Goal: Find specific page/section: Find specific page/section

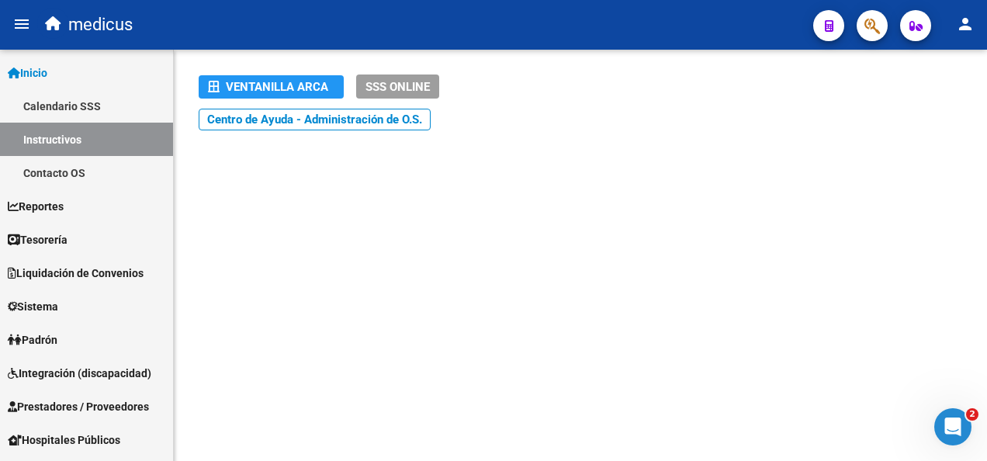
click at [859, 30] on button "button" at bounding box center [872, 25] width 31 height 31
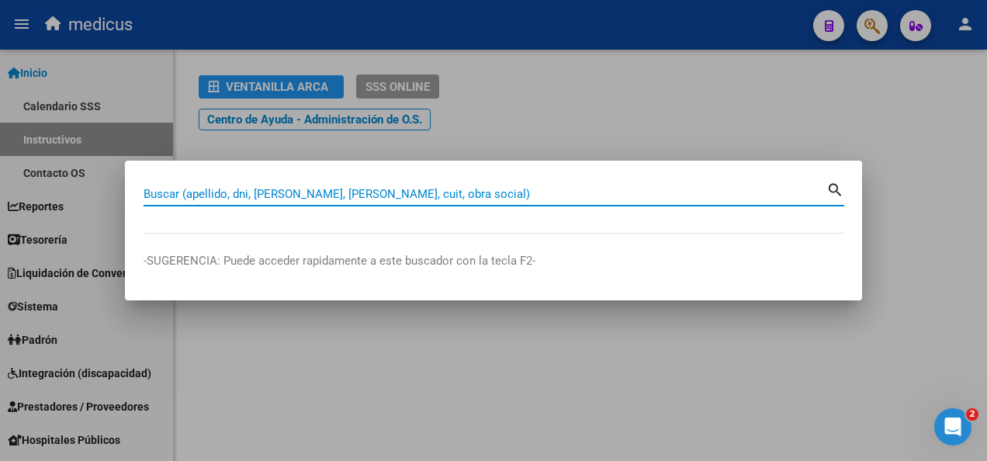
click at [281, 193] on input "Buscar (apellido, dni, [PERSON_NAME], [PERSON_NAME], cuit, obra social)" at bounding box center [485, 194] width 683 height 14
paste input "20368003531"
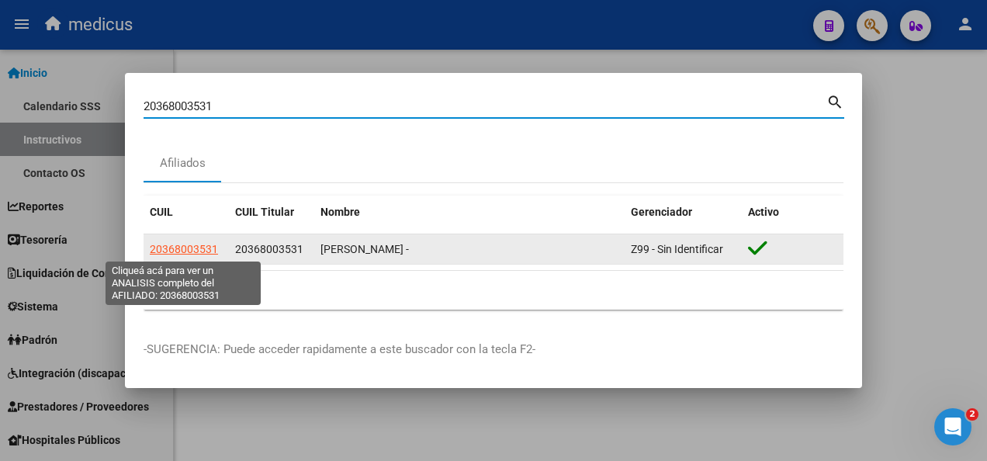
click at [169, 252] on span "20368003531" at bounding box center [184, 249] width 68 height 12
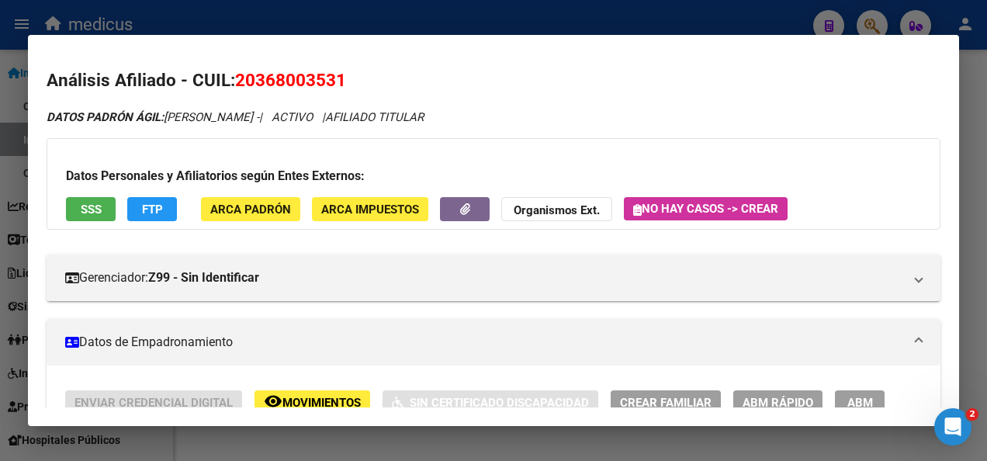
click at [89, 208] on span "SSS" at bounding box center [91, 210] width 21 height 14
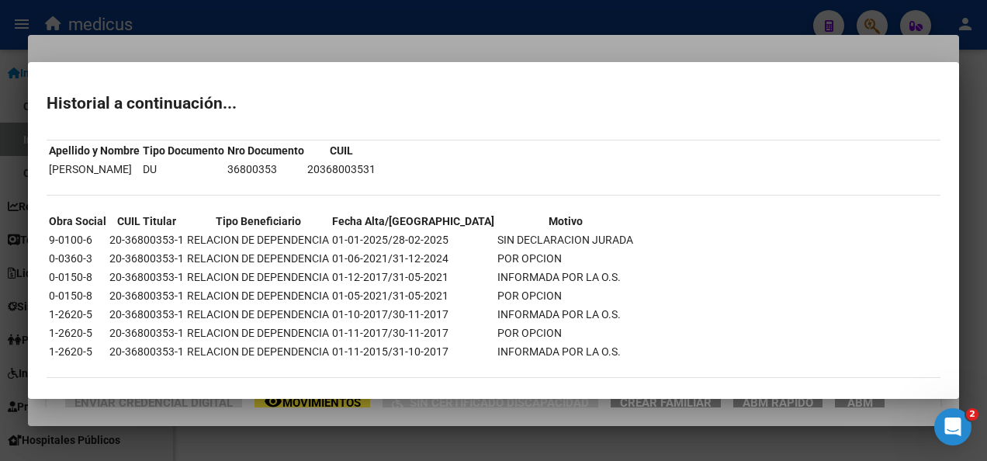
scroll to position [40, 0]
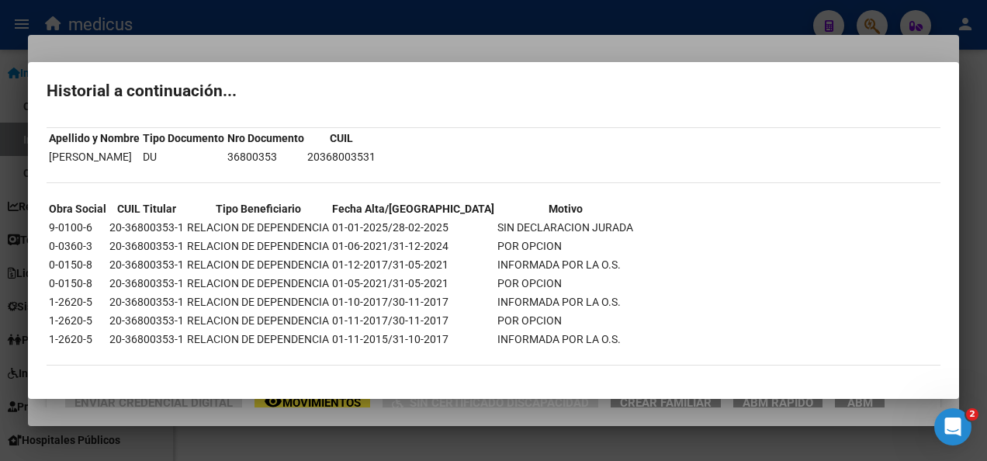
click at [560, 436] on div at bounding box center [493, 230] width 987 height 461
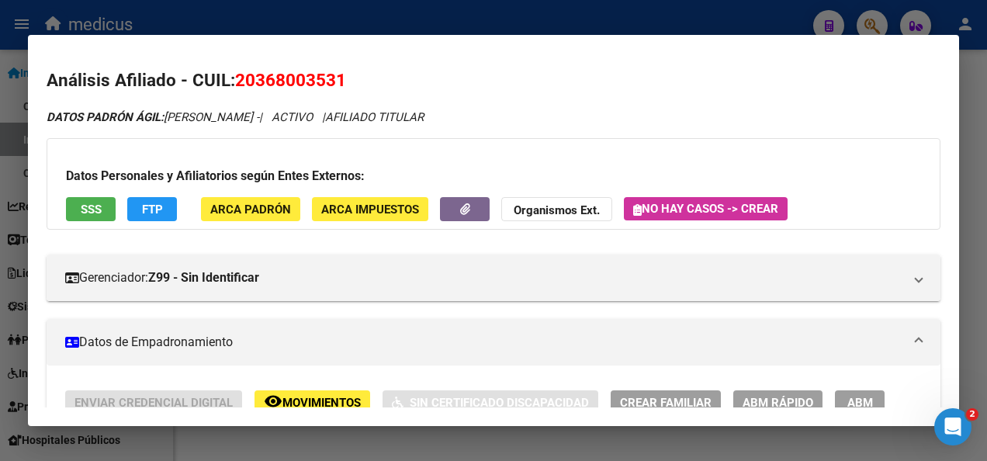
click at [354, 438] on div at bounding box center [493, 230] width 987 height 461
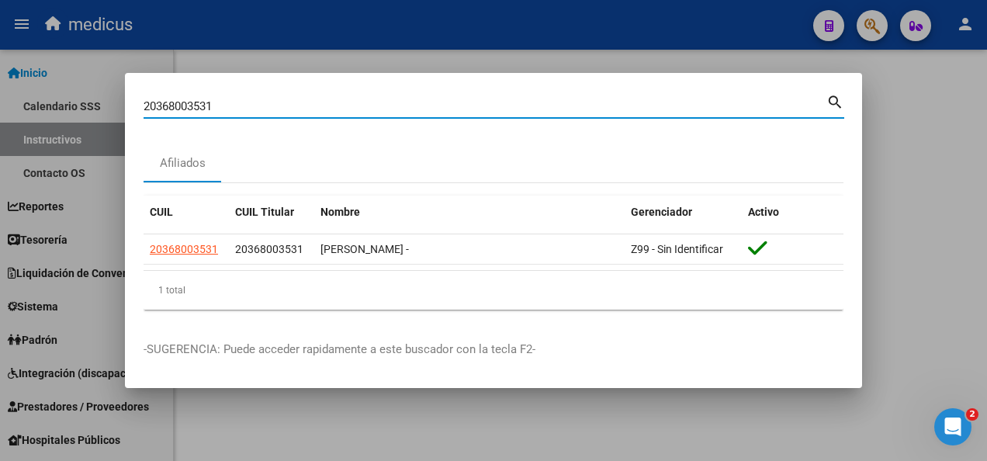
drag, startPoint x: 217, startPoint y: 107, endPoint x: 84, endPoint y: 118, distance: 133.2
click at [84, 118] on div "20368003531 Buscar (apellido, dni, cuil, nro traspaso, cuit, obra social) searc…" at bounding box center [493, 230] width 987 height 461
paste input "7413904418"
type input "27413904418"
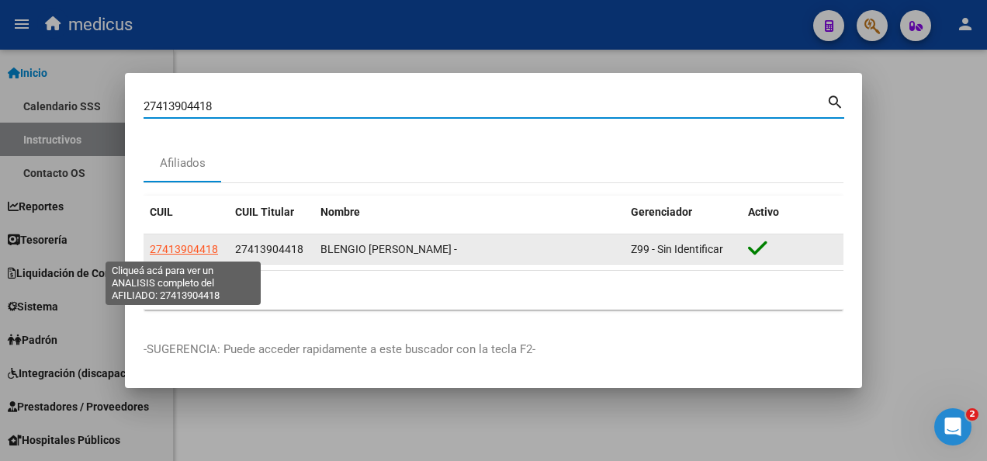
click at [179, 249] on span "27413904418" at bounding box center [184, 249] width 68 height 12
type textarea "27413904418"
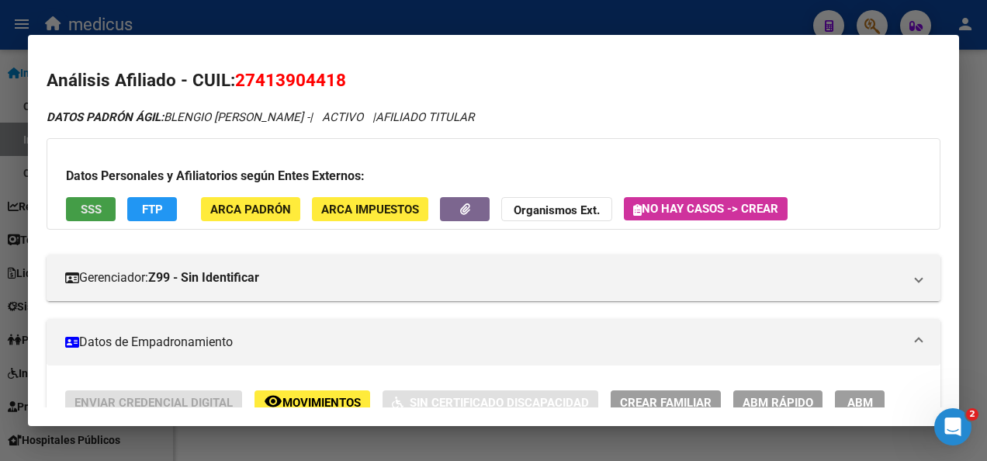
click at [87, 209] on span "SSS" at bounding box center [91, 210] width 21 height 14
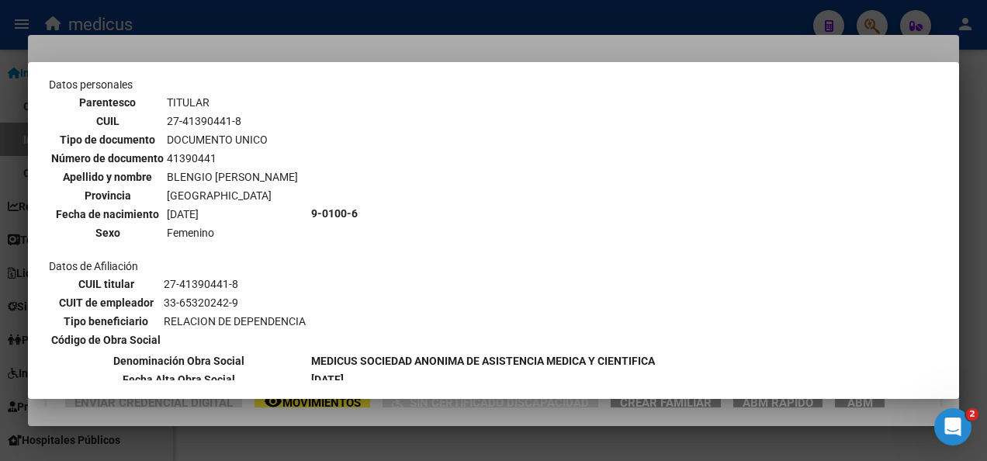
scroll to position [0, 0]
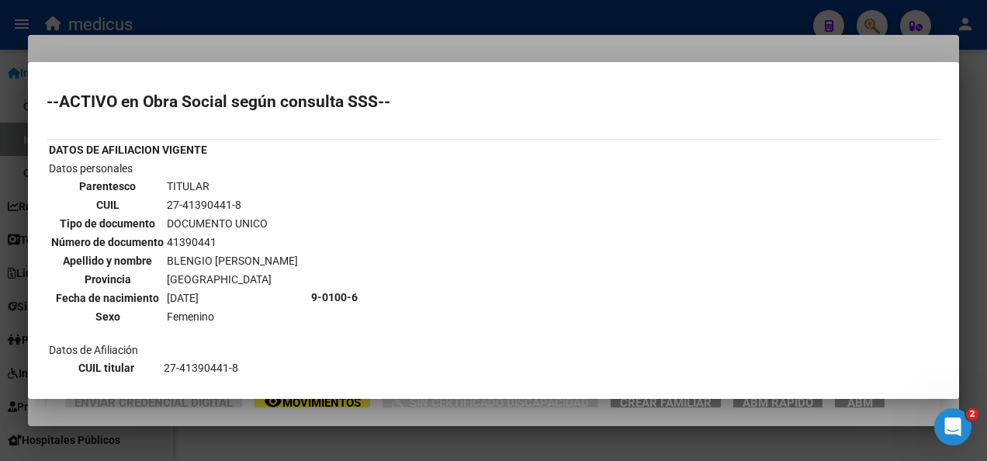
click at [503, 438] on div at bounding box center [493, 230] width 987 height 461
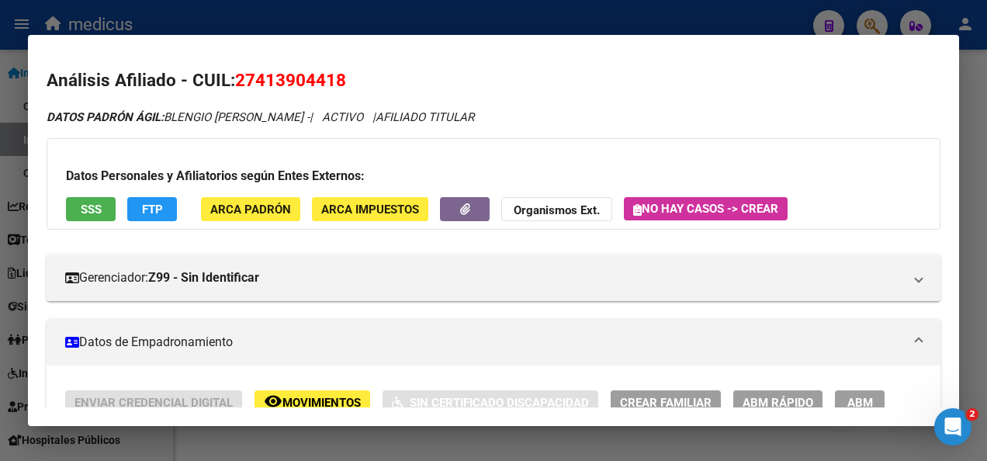
click at [487, 442] on div at bounding box center [493, 230] width 987 height 461
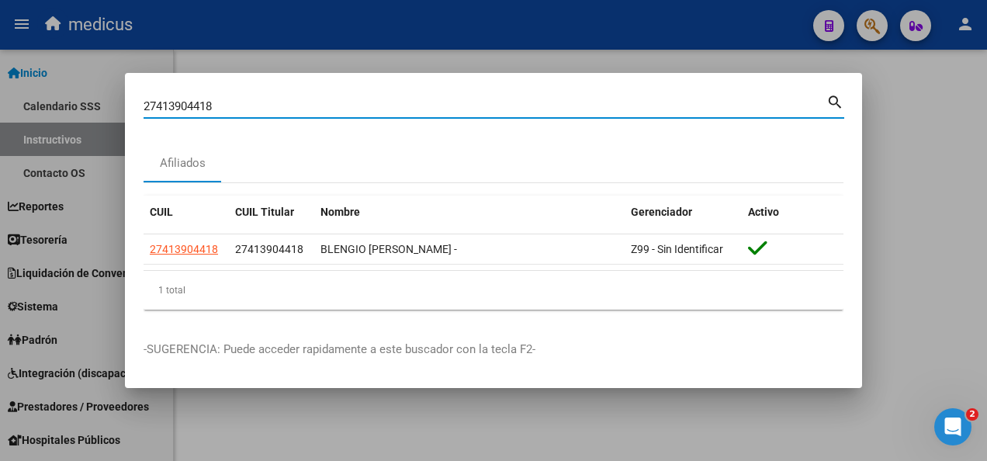
drag, startPoint x: 227, startPoint y: 106, endPoint x: 44, endPoint y: 109, distance: 182.4
click at [44, 109] on div "27413904418 Buscar (apellido, dni, cuil, nro traspaso, cuit, obra social) searc…" at bounding box center [493, 230] width 987 height 461
paste input "0370403873"
type input "20370403873"
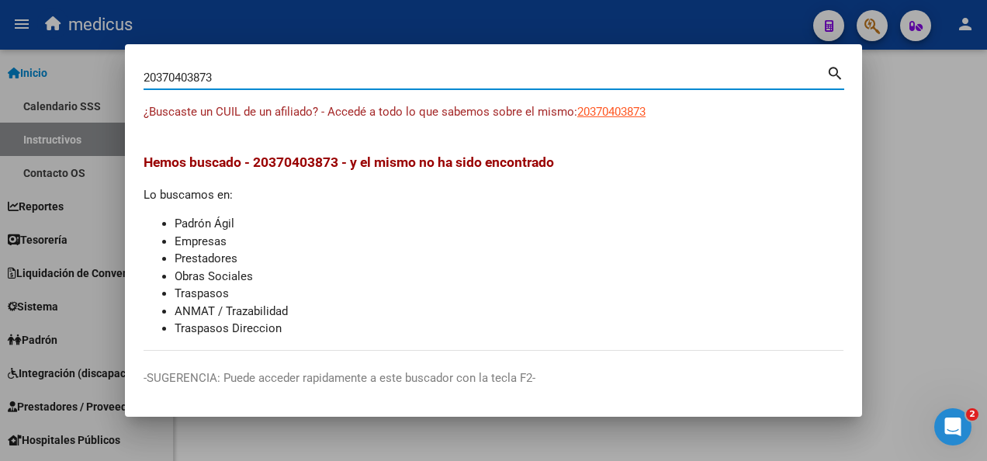
click at [583, 425] on div at bounding box center [493, 230] width 987 height 461
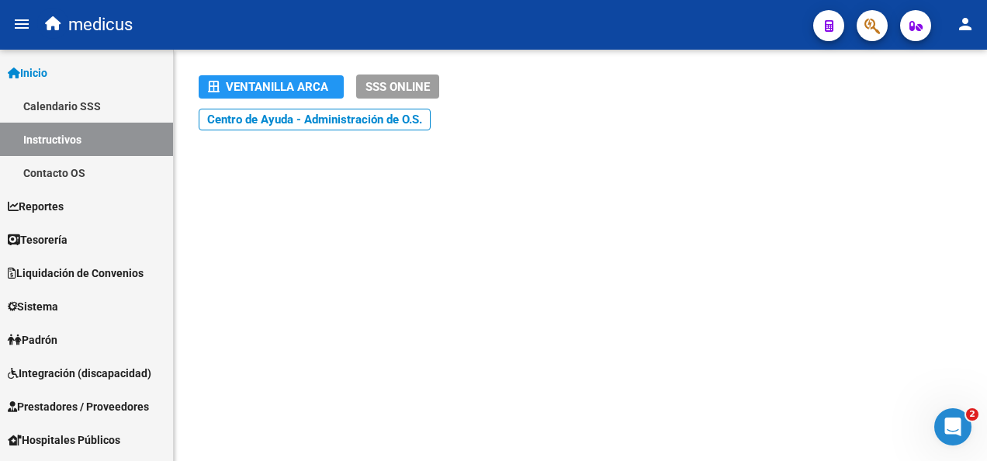
click at [881, 29] on button "button" at bounding box center [872, 25] width 31 height 31
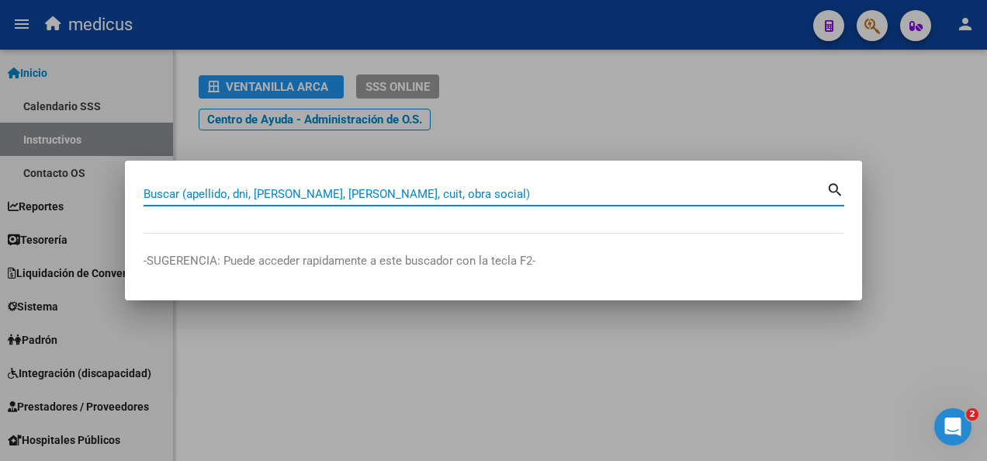
click at [360, 201] on input "Buscar (apellido, dni, [PERSON_NAME], [PERSON_NAME], cuit, obra social)" at bounding box center [485, 194] width 683 height 14
paste input "27374821291"
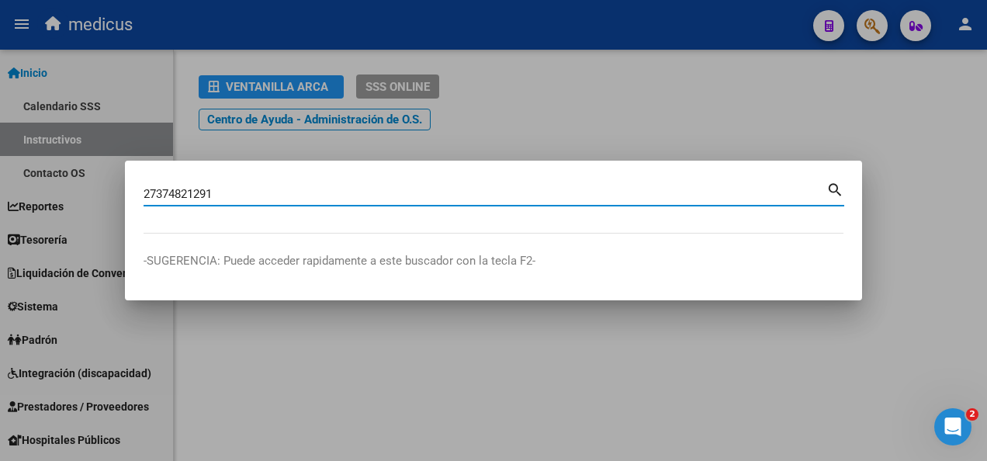
type input "27374821291"
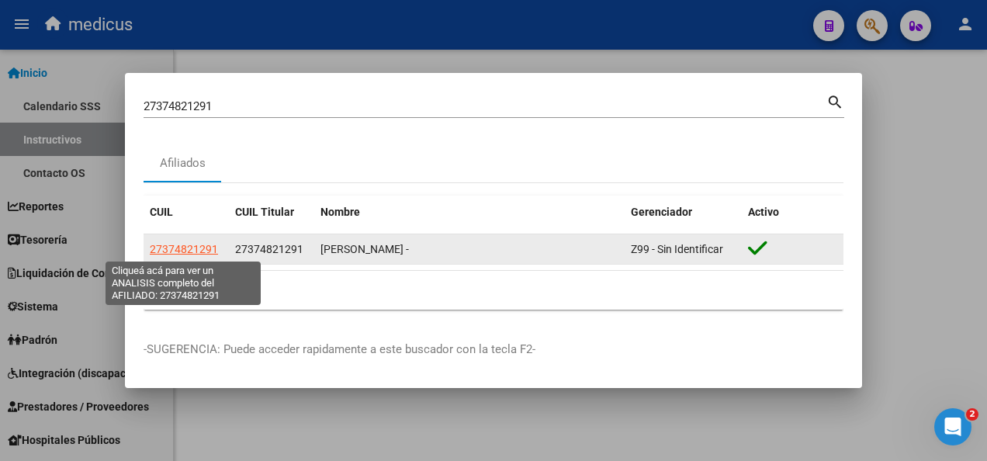
click at [189, 252] on span "27374821291" at bounding box center [184, 249] width 68 height 12
type textarea "27374821291"
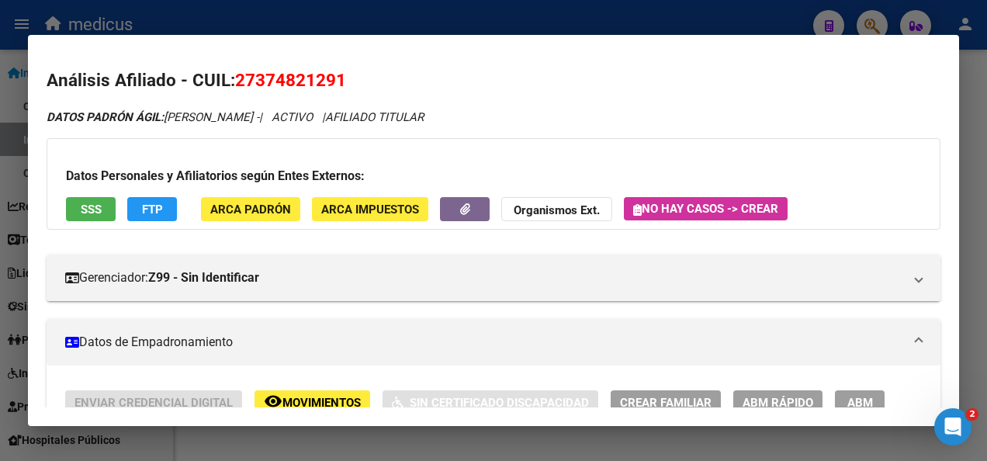
click at [96, 205] on span "SSS" at bounding box center [91, 210] width 21 height 14
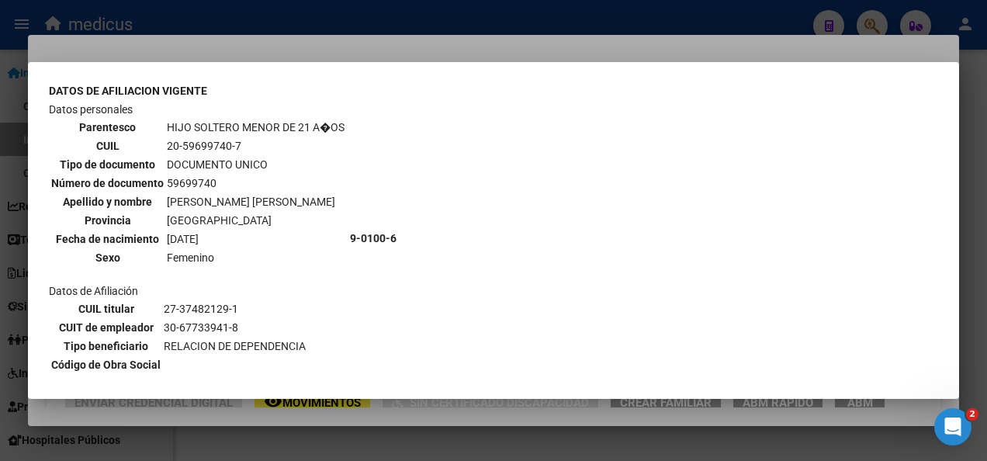
scroll to position [543, 0]
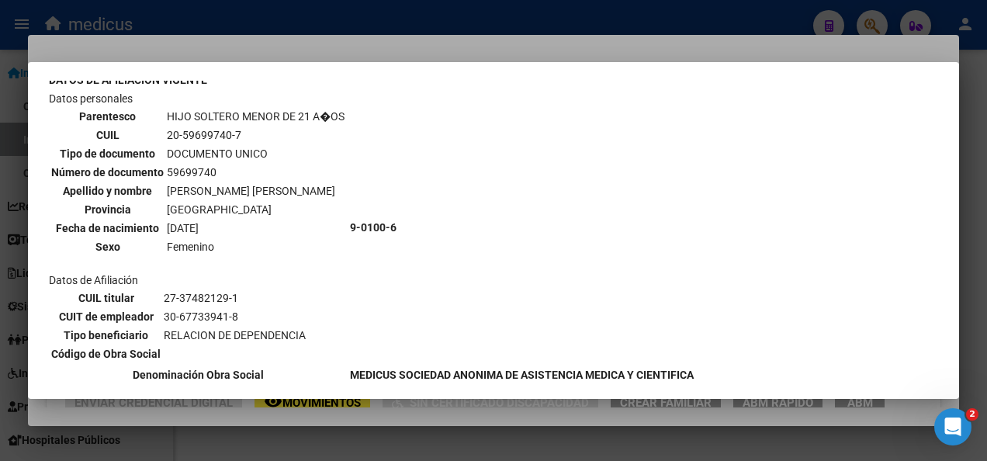
click at [557, 443] on div at bounding box center [493, 230] width 987 height 461
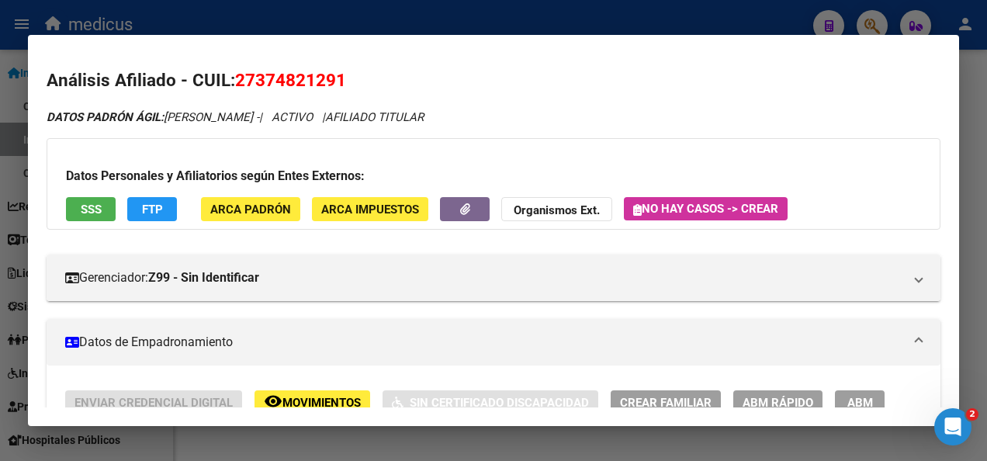
click at [290, 438] on div at bounding box center [493, 230] width 987 height 461
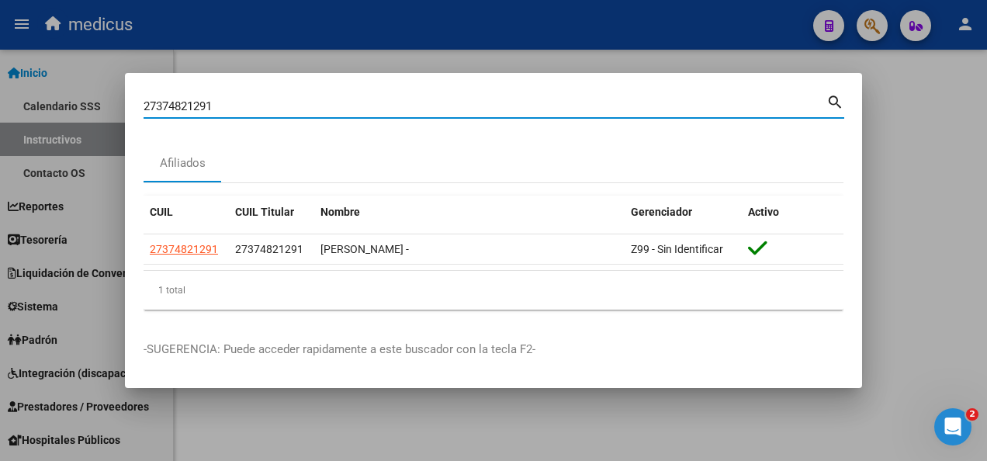
drag, startPoint x: 222, startPoint y: 108, endPoint x: 71, endPoint y: 102, distance: 150.7
click at [78, 103] on div "27374821291 Buscar (apellido, dni, cuil, nro traspaso, cuit, obra social) searc…" at bounding box center [493, 230] width 987 height 461
paste input "84571838"
type input "27384571838"
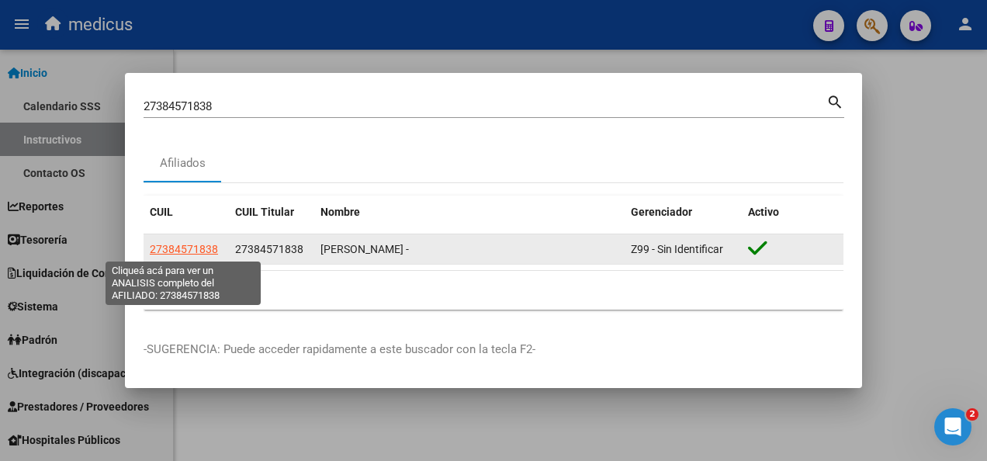
click at [183, 252] on span "27384571838" at bounding box center [184, 249] width 68 height 12
type textarea "27384571838"
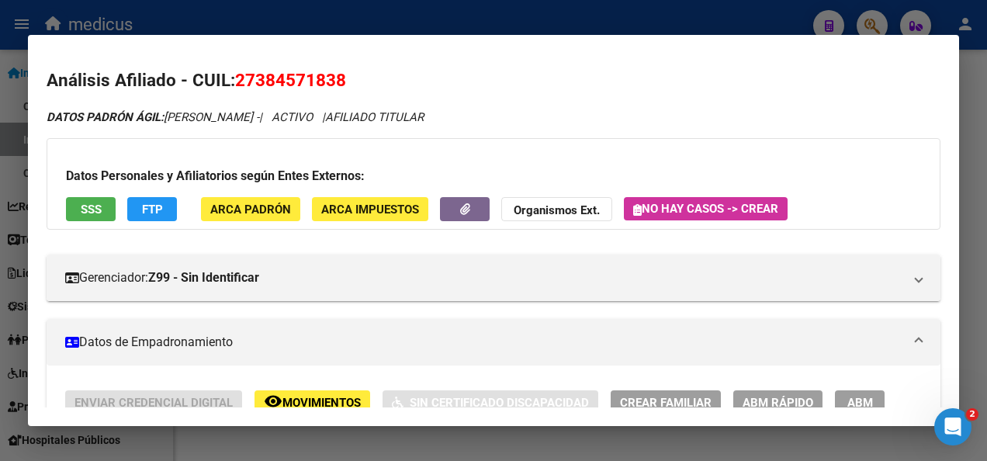
click at [95, 210] on span "SSS" at bounding box center [91, 210] width 21 height 14
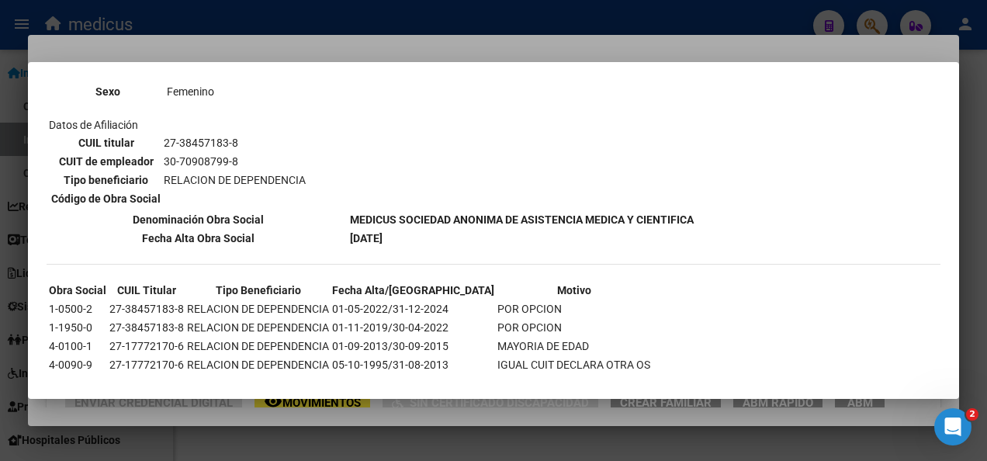
scroll to position [723, 0]
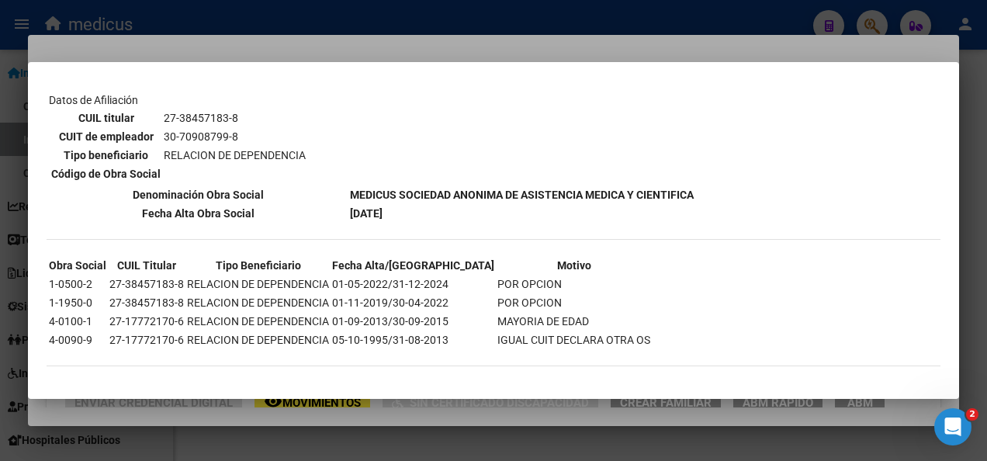
click at [434, 435] on div at bounding box center [493, 230] width 987 height 461
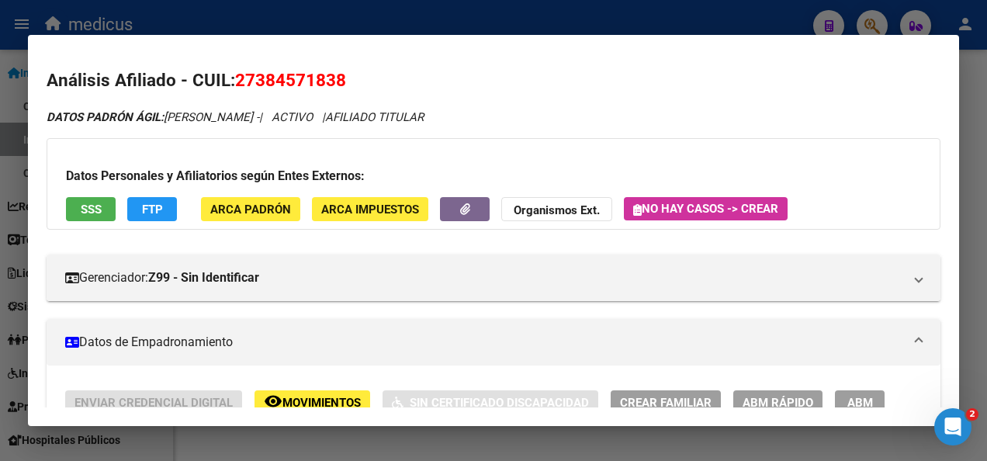
click at [102, 218] on button "SSS" at bounding box center [91, 209] width 50 height 24
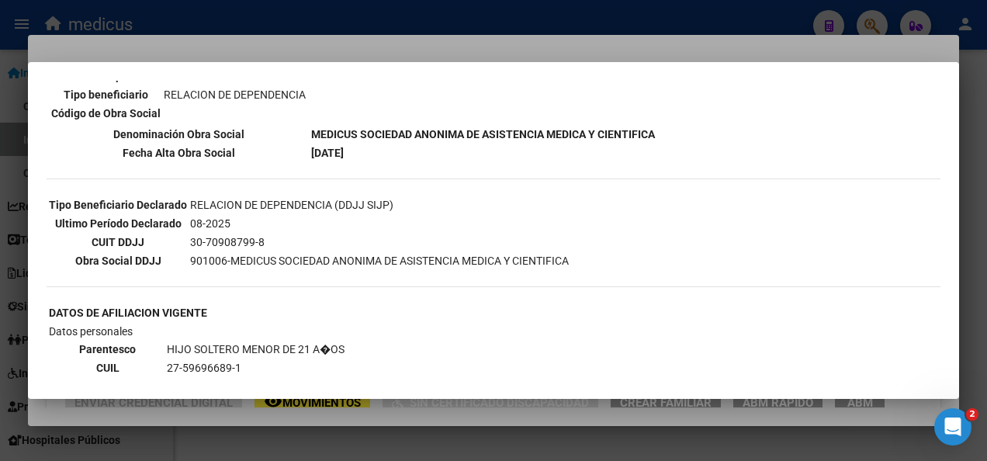
scroll to position [466, 0]
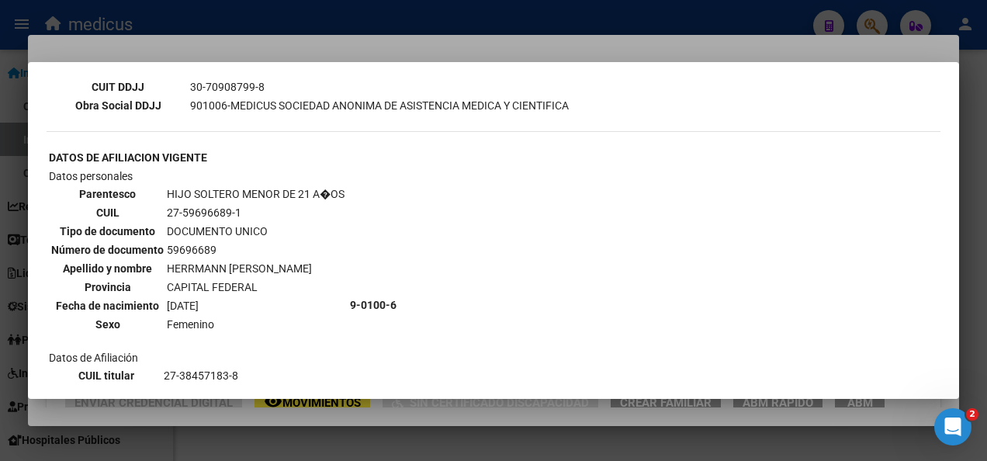
click at [362, 442] on div at bounding box center [493, 230] width 987 height 461
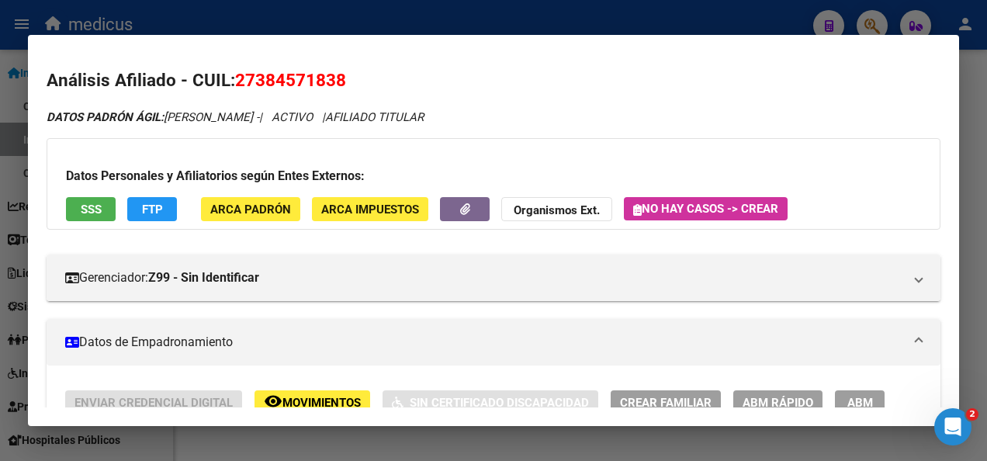
click at [362, 442] on div at bounding box center [493, 230] width 987 height 461
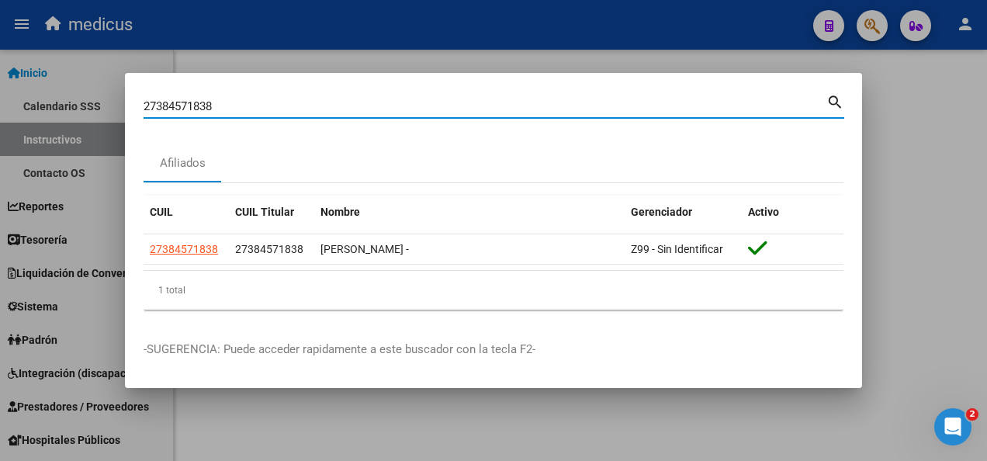
drag, startPoint x: 235, startPoint y: 106, endPoint x: 9, endPoint y: 117, distance: 226.2
click at [9, 117] on div "27384571838 Buscar (apellido, dni, cuil, nro traspaso, cuit, obra social) searc…" at bounding box center [493, 230] width 987 height 461
paste input "27899215"
type input "27327899215"
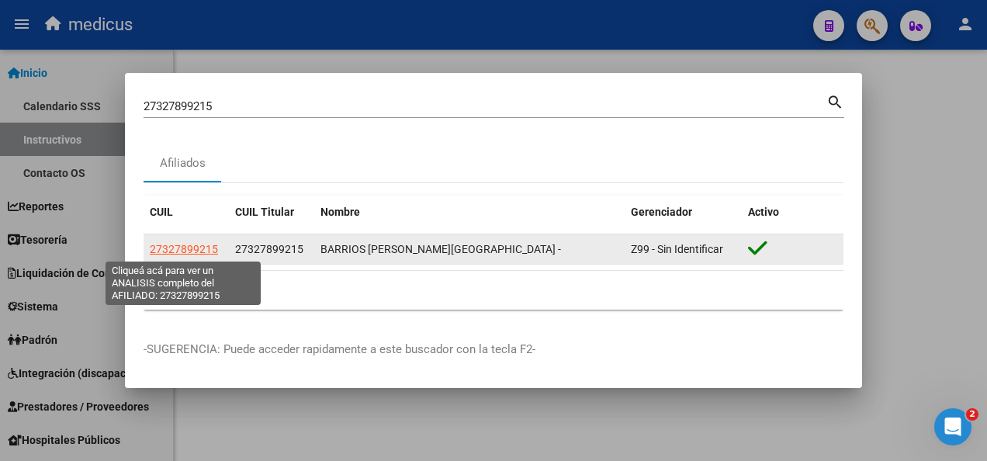
click at [188, 248] on span "27327899215" at bounding box center [184, 249] width 68 height 12
type textarea "27327899215"
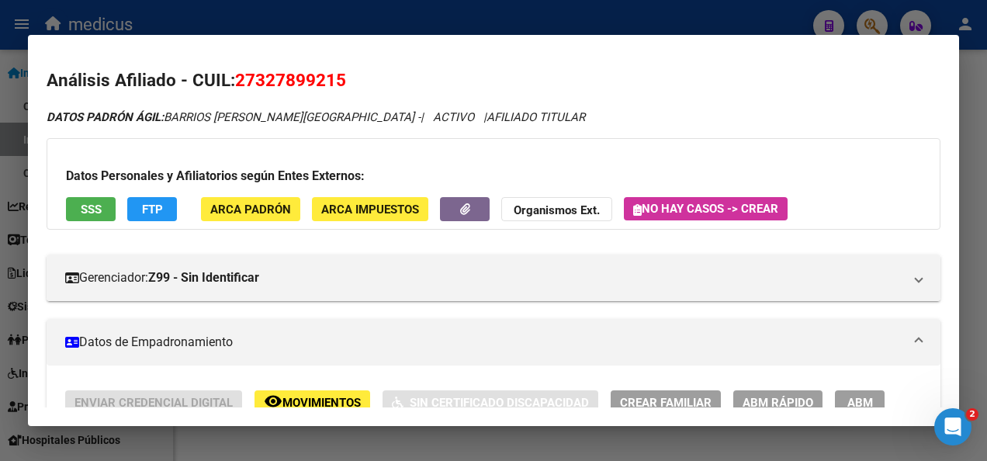
click at [95, 210] on span "SSS" at bounding box center [91, 210] width 21 height 14
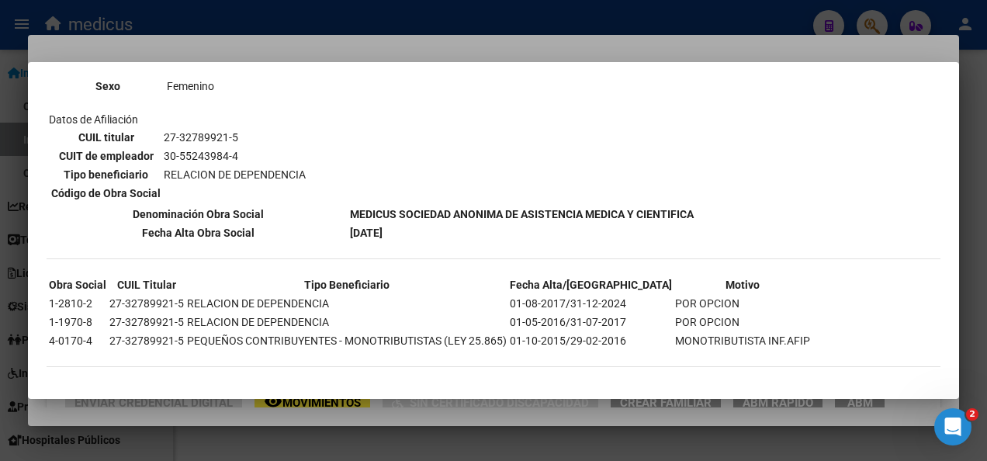
scroll to position [705, 0]
click at [616, 435] on div at bounding box center [493, 230] width 987 height 461
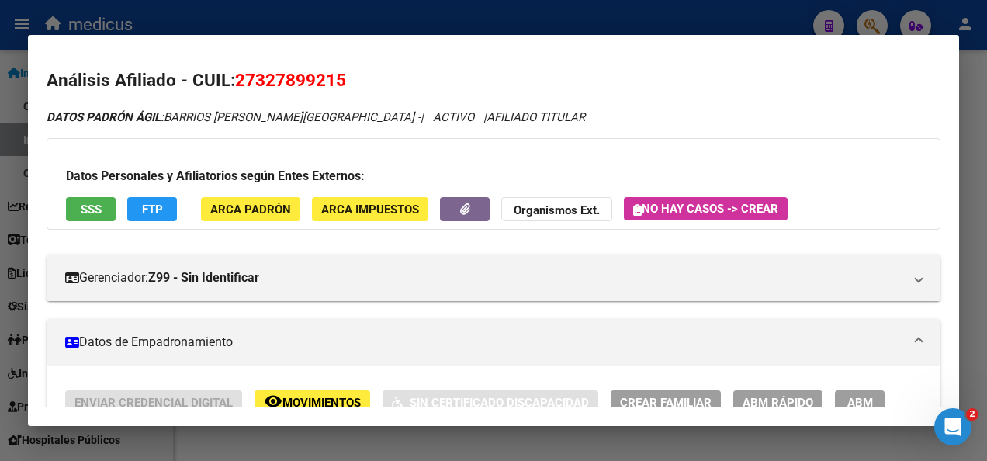
click at [616, 435] on div at bounding box center [493, 230] width 987 height 461
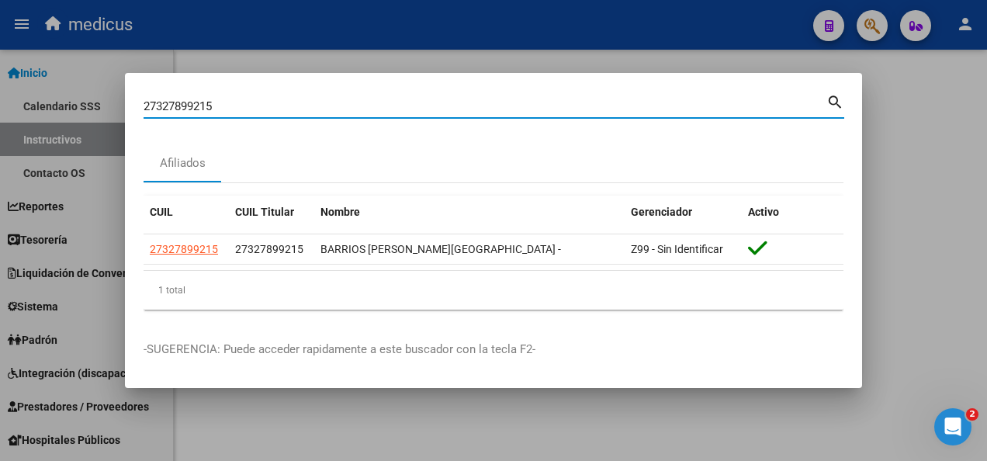
drag, startPoint x: 277, startPoint y: 102, endPoint x: 44, endPoint y: 106, distance: 232.9
click at [44, 106] on div "27327899215 Buscar (apellido, dni, cuil, [PERSON_NAME], cuit, obra social) sear…" at bounding box center [493, 230] width 987 height 461
paste input "36237528"
type input "36237528"
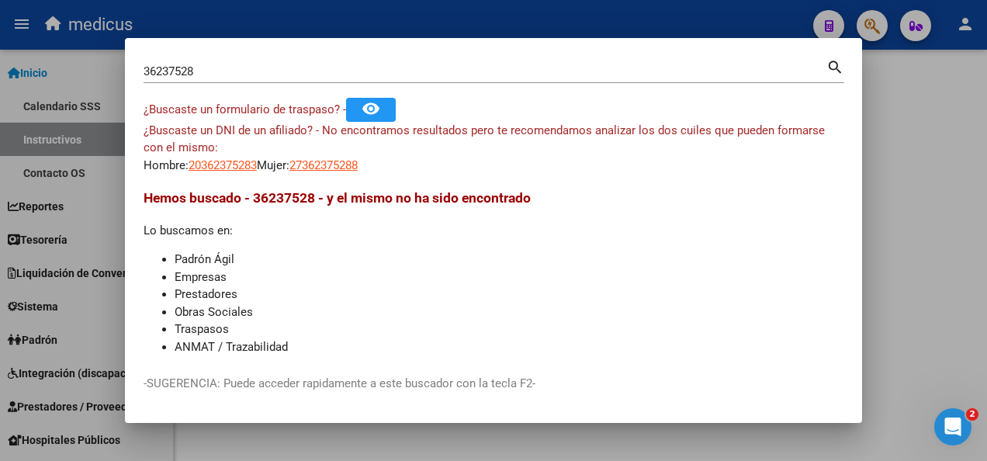
click at [881, 343] on div at bounding box center [493, 230] width 987 height 461
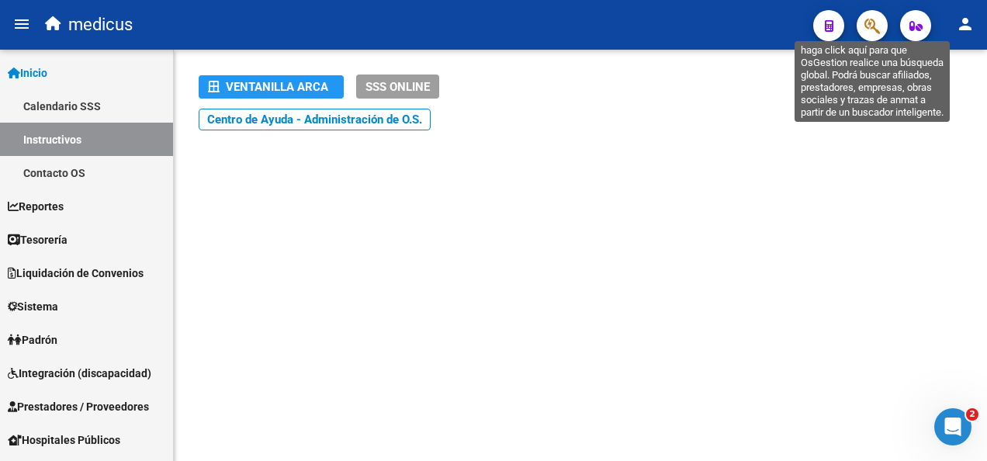
click at [877, 34] on icon "button" at bounding box center [873, 26] width 16 height 18
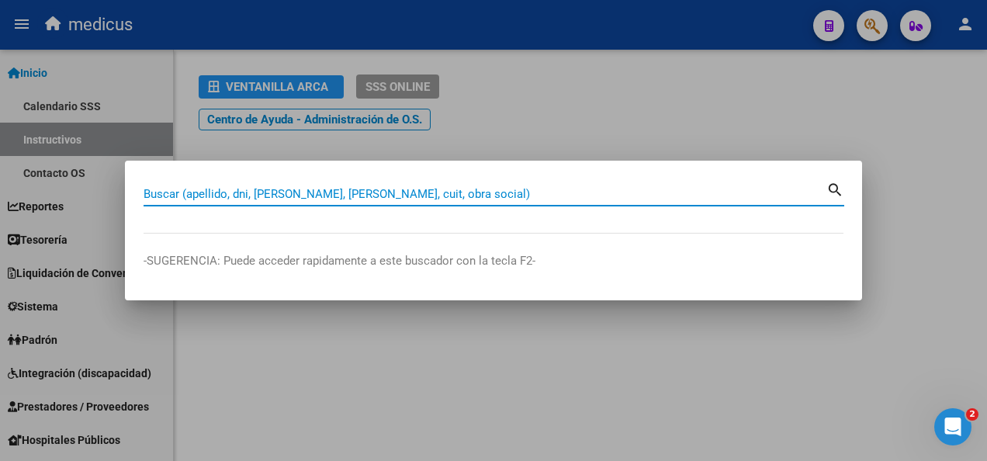
click at [328, 193] on input "Buscar (apellido, dni, [PERSON_NAME], [PERSON_NAME], cuit, obra social)" at bounding box center [485, 194] width 683 height 14
paste input "27317821218"
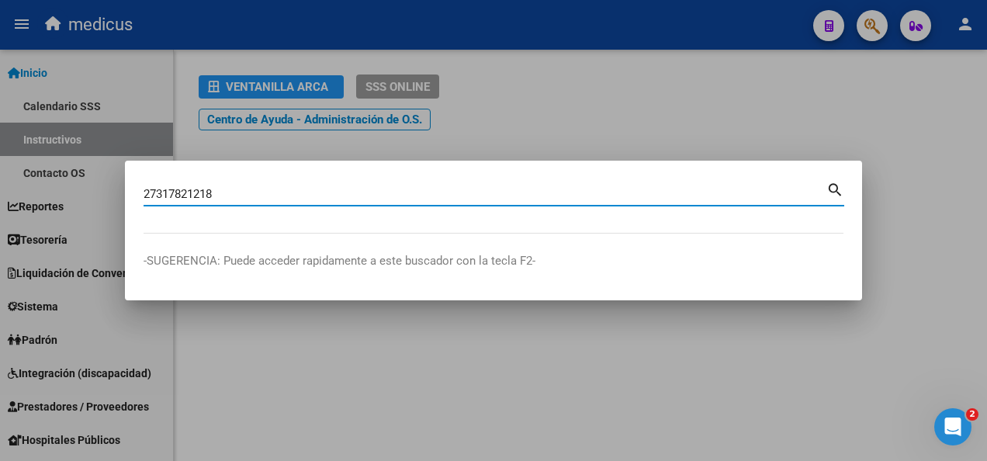
type input "27317821218"
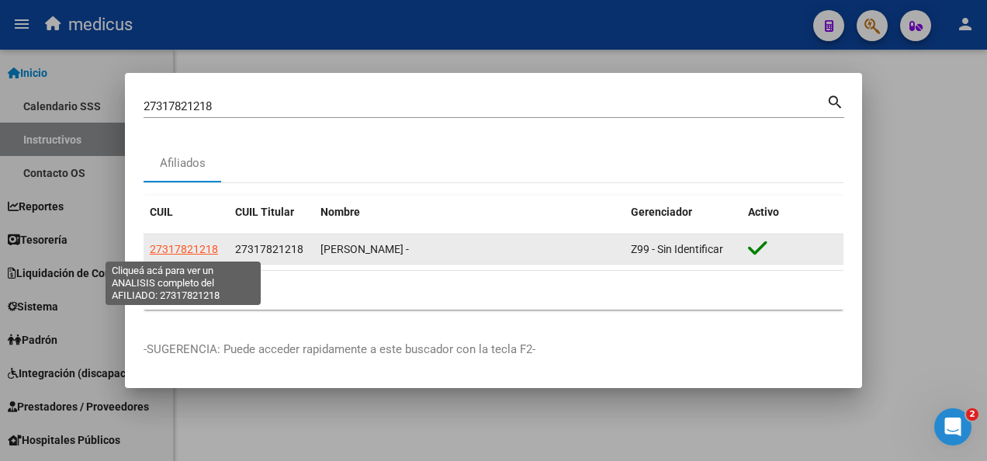
click at [166, 250] on span "27317821218" at bounding box center [184, 249] width 68 height 12
type textarea "27317821218"
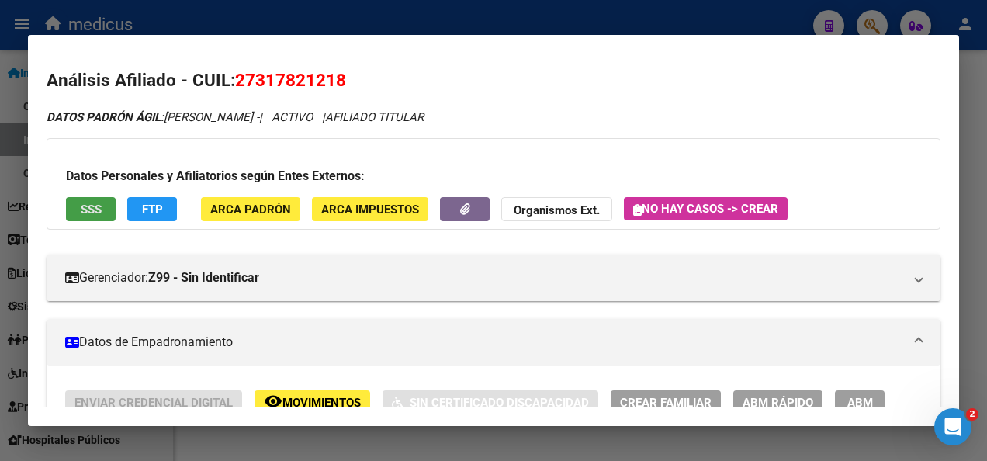
click at [92, 208] on span "SSS" at bounding box center [91, 210] width 21 height 14
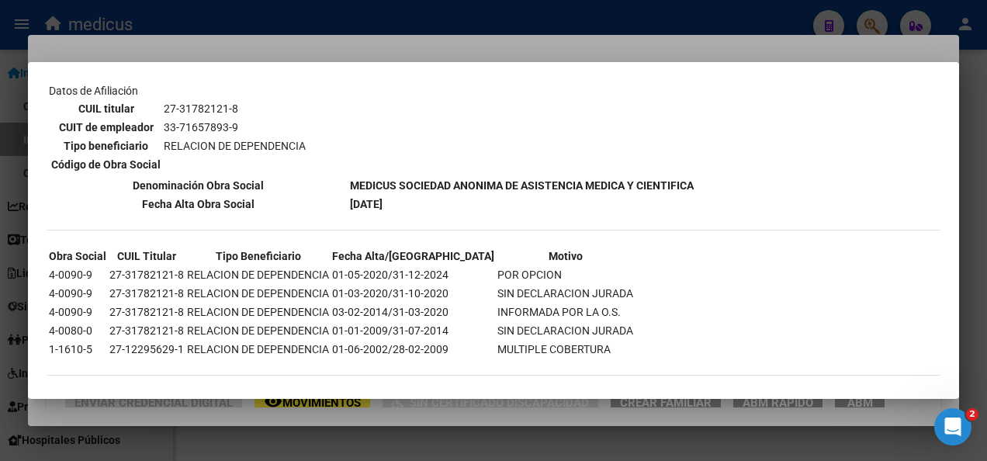
scroll to position [1107, 0]
